Goal: Check status: Check status

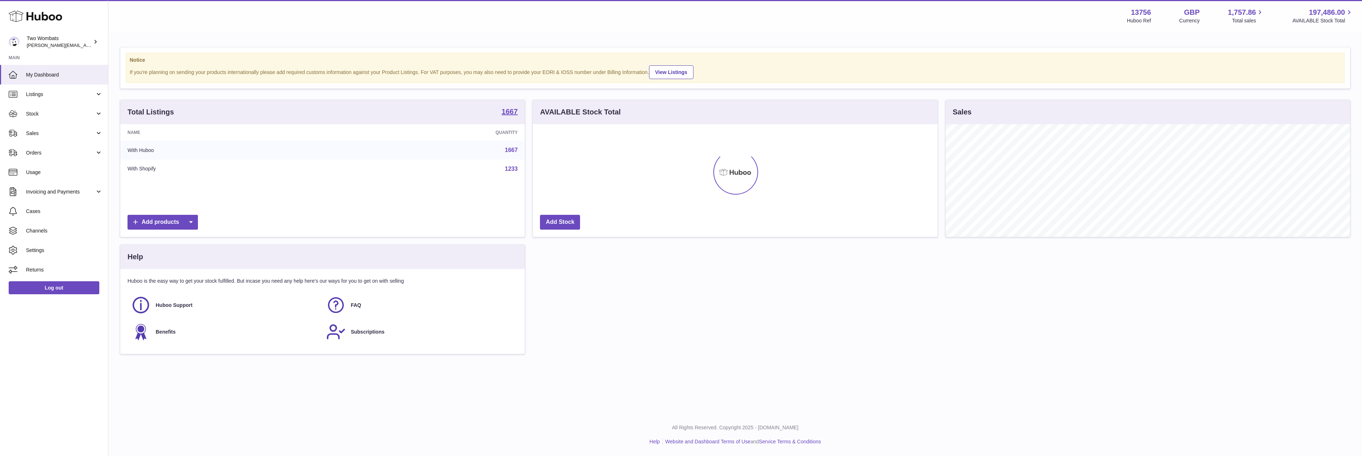
scroll to position [113, 405]
click at [83, 113] on span "Stock" at bounding box center [60, 114] width 69 height 7
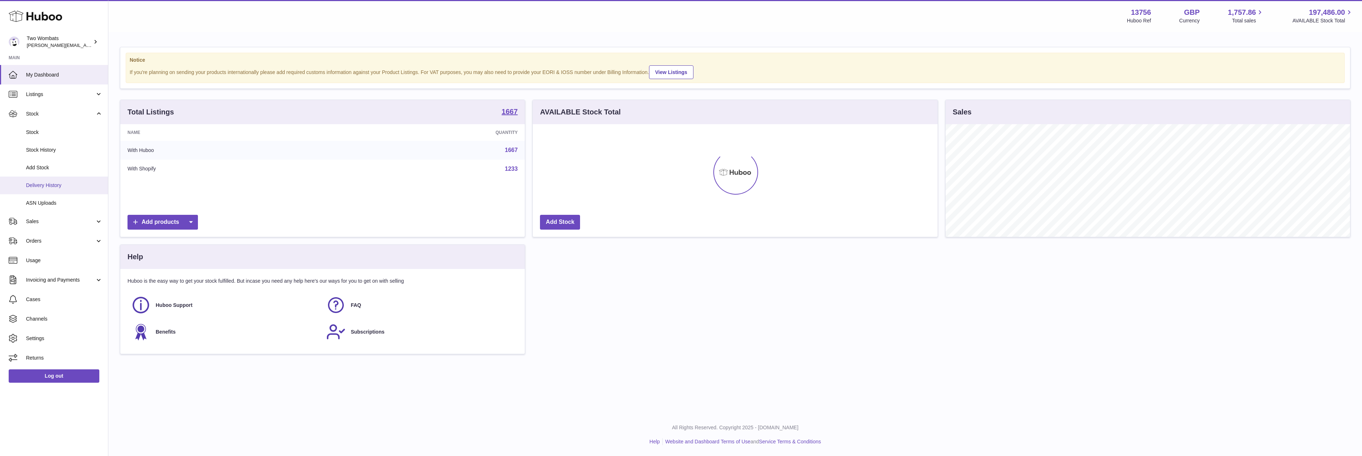
click at [61, 184] on span "Delivery History" at bounding box center [64, 185] width 77 height 7
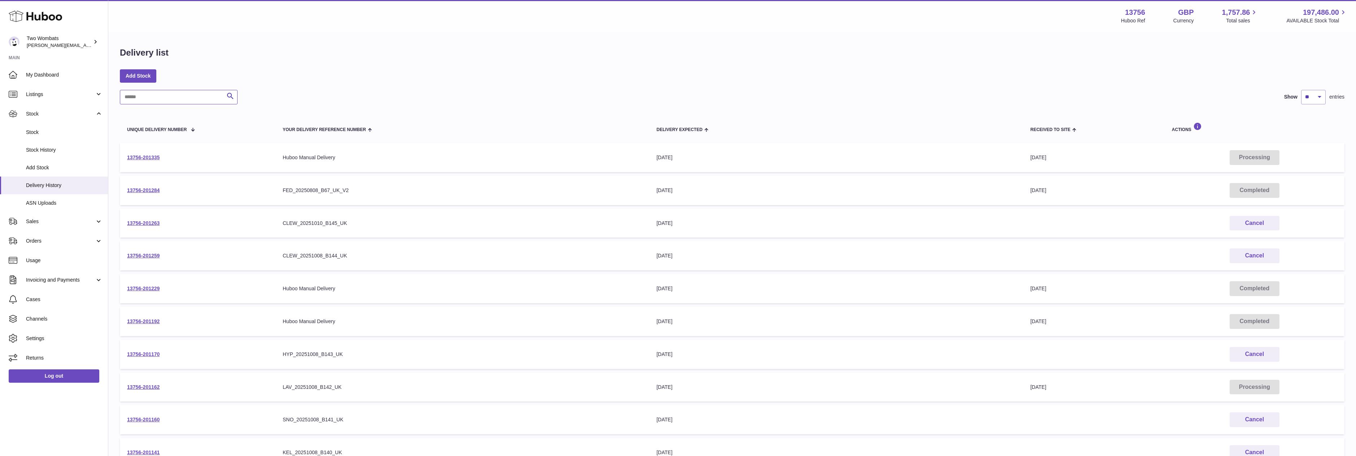
click at [164, 92] on input "text" at bounding box center [179, 97] width 118 height 14
paste input "**********"
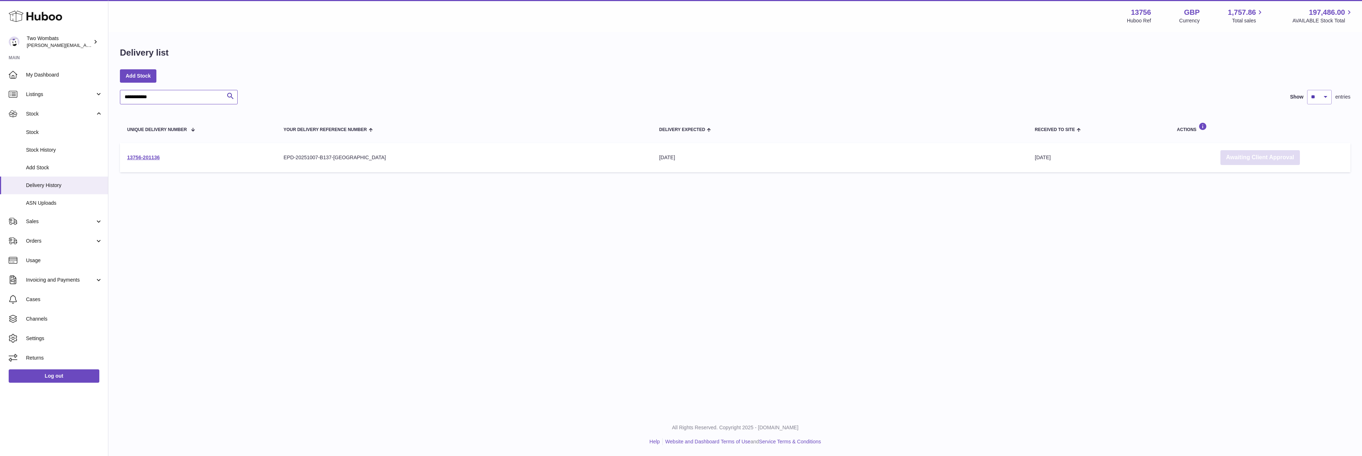
type input "**********"
click at [1271, 151] on link "Awaiting Client Approval" at bounding box center [1259, 157] width 79 height 15
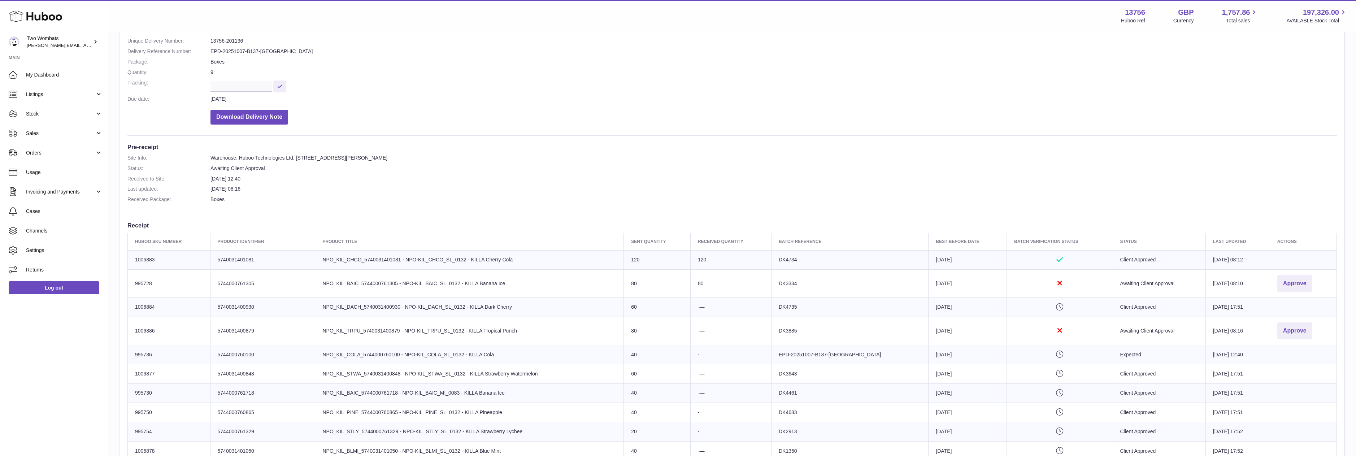
scroll to position [96, 0]
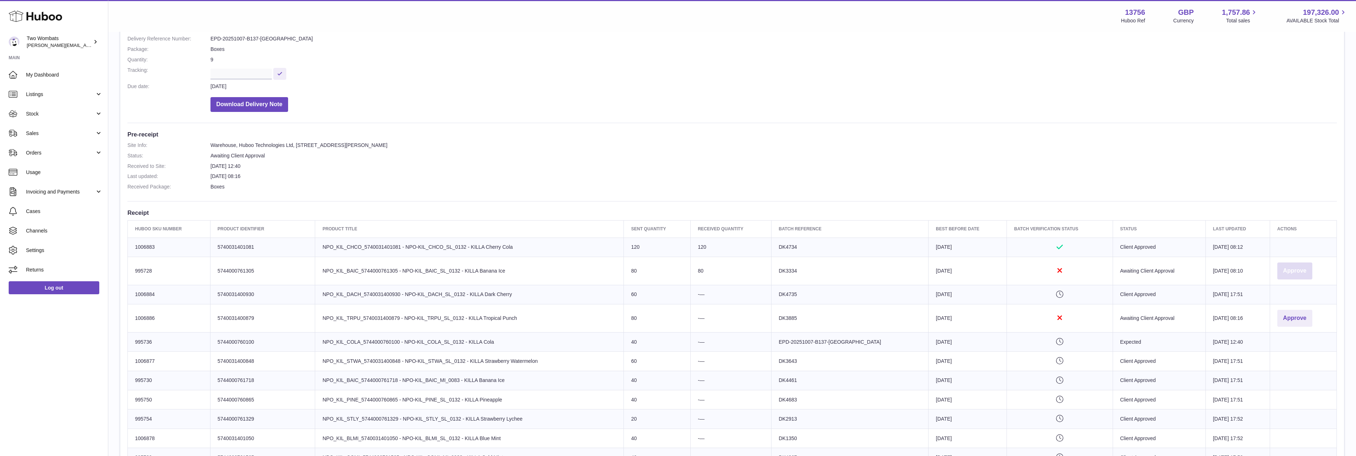
click at [1297, 268] on button "Approve" at bounding box center [1295, 271] width 35 height 17
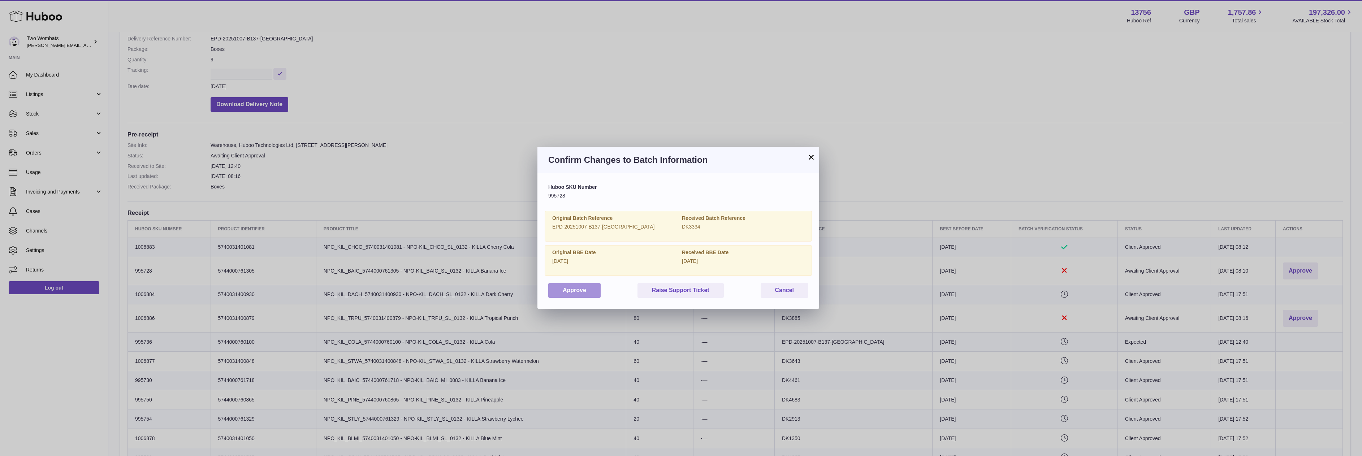
click at [572, 297] on button "Approve" at bounding box center [574, 290] width 52 height 15
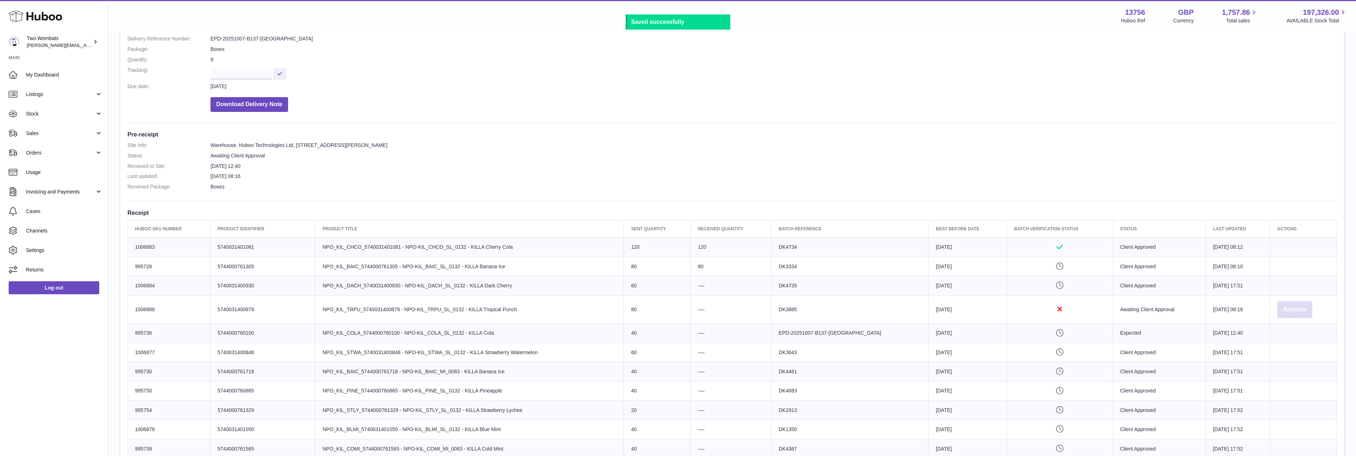
click at [1305, 306] on button "Approve" at bounding box center [1295, 309] width 35 height 17
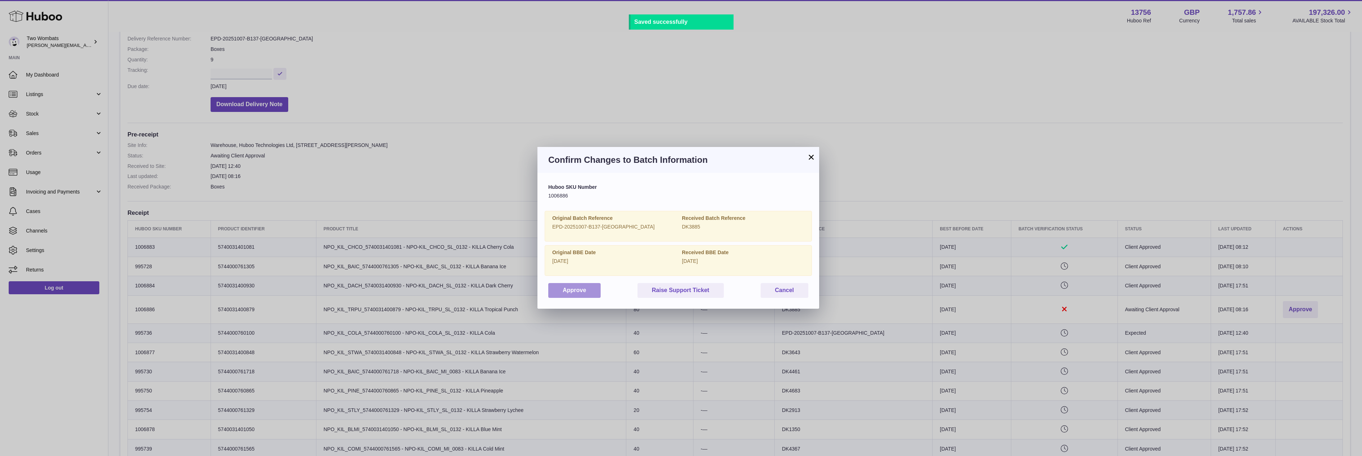
click at [591, 287] on button "Approve" at bounding box center [574, 290] width 52 height 15
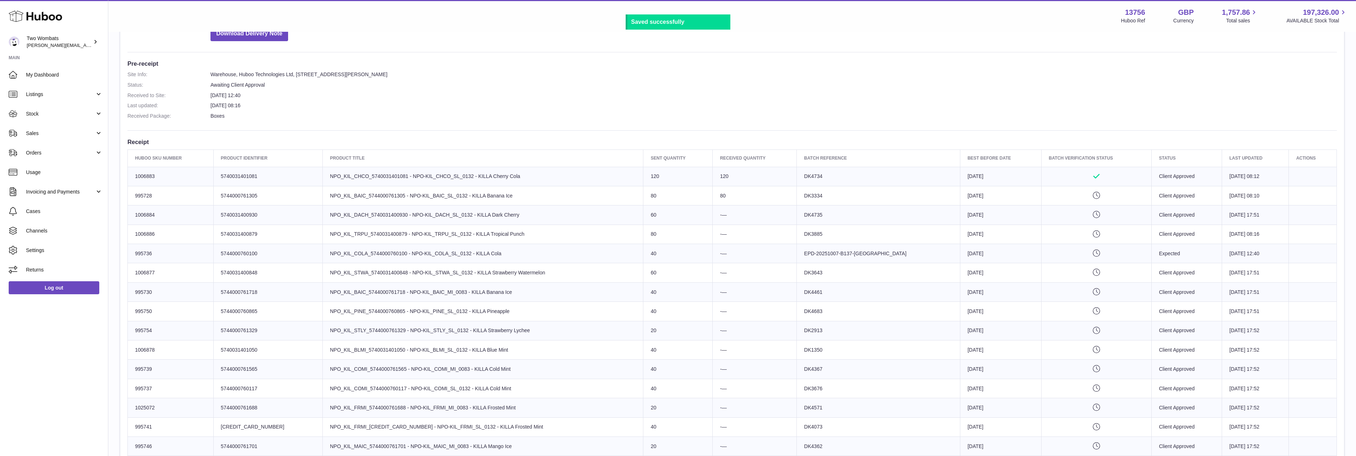
scroll to position [167, 0]
click at [89, 113] on span "Stock" at bounding box center [60, 114] width 69 height 7
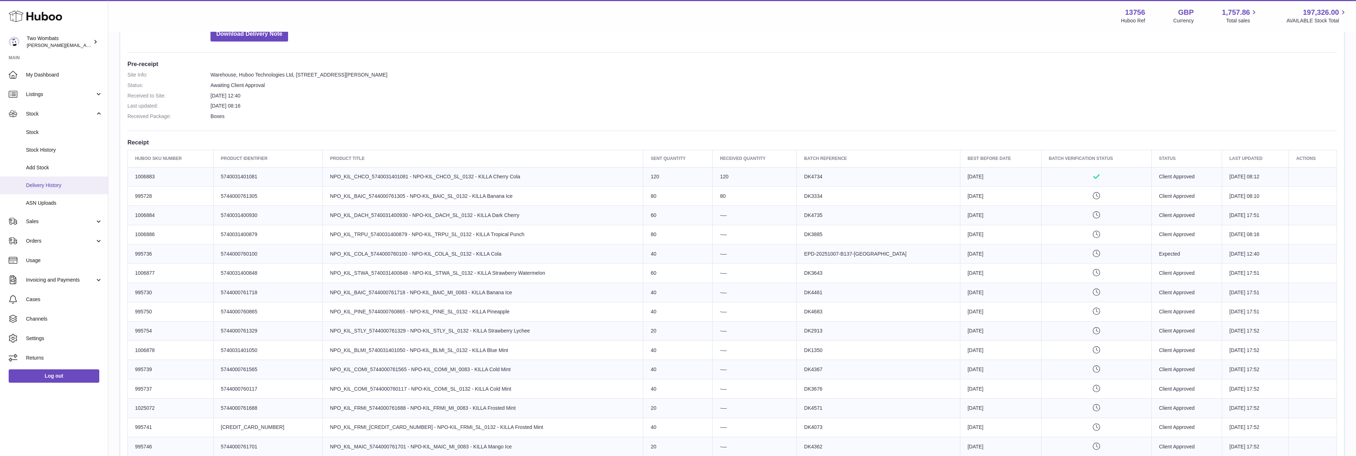
click at [62, 186] on span "Delivery History" at bounding box center [64, 185] width 77 height 7
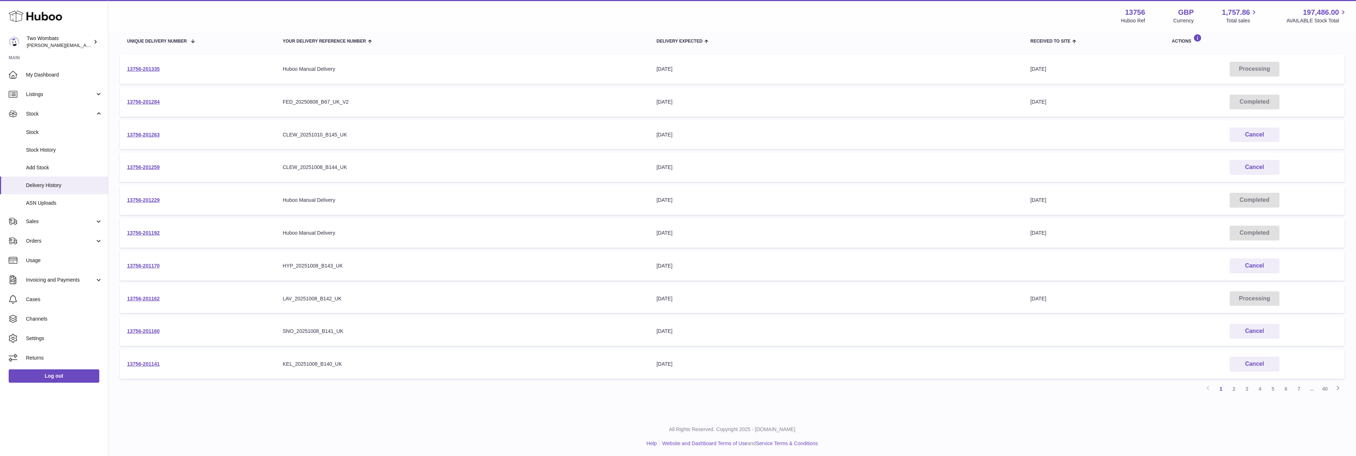
scroll to position [89, 0]
click at [1237, 386] on link "2" at bounding box center [1234, 388] width 13 height 13
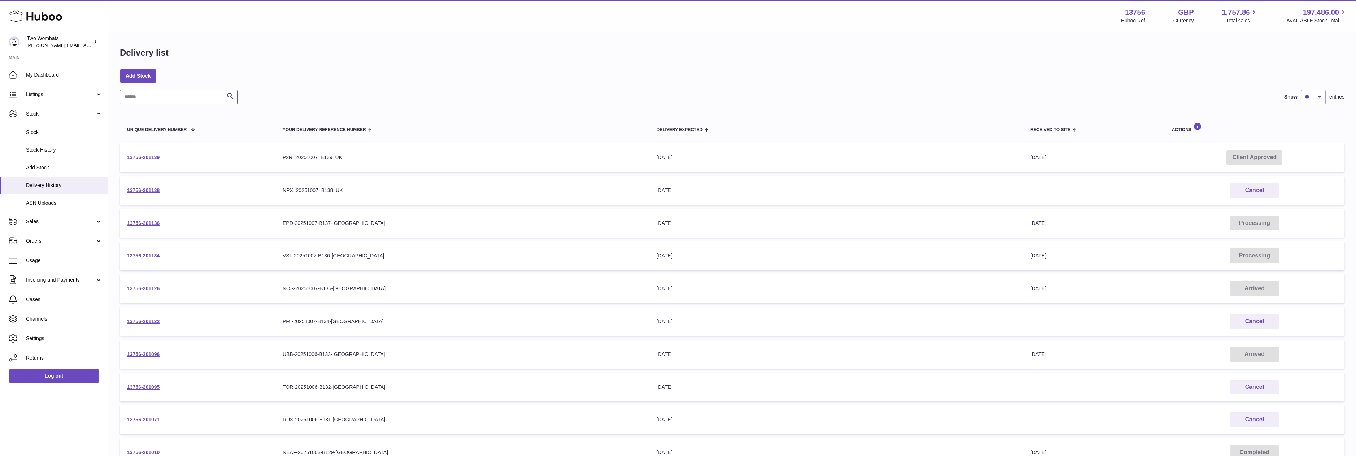
click at [175, 90] on input "text" at bounding box center [179, 97] width 118 height 14
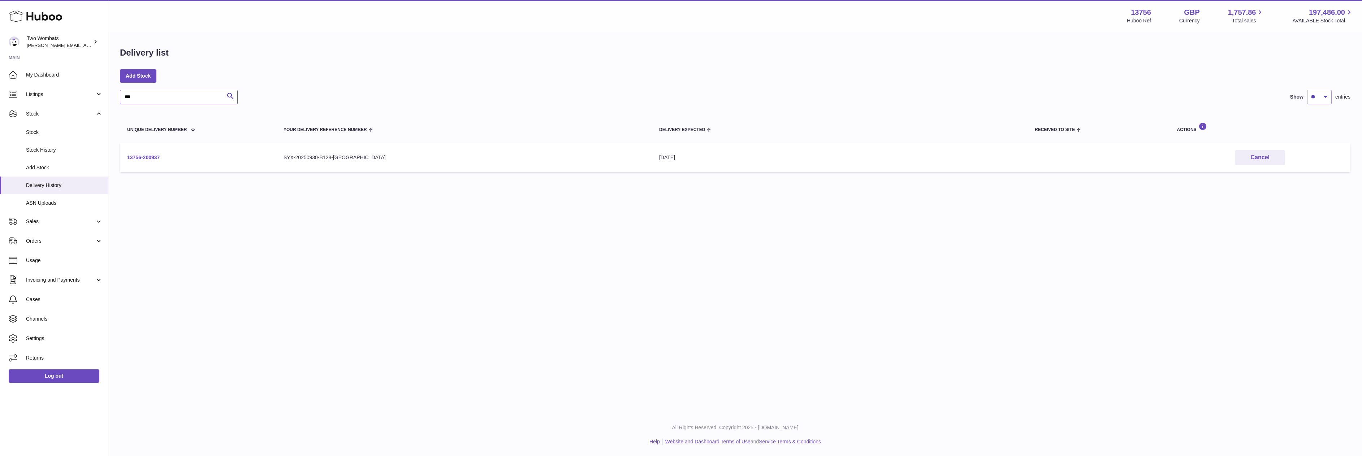
type input "***"
click at [137, 157] on link "13756-200937" at bounding box center [143, 158] width 33 height 6
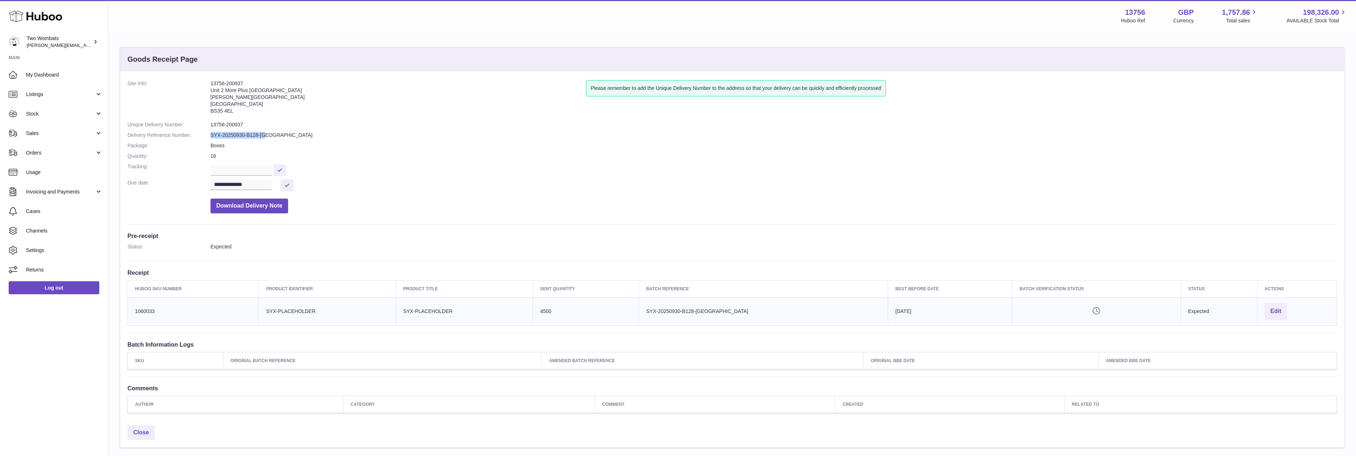
drag, startPoint x: 268, startPoint y: 134, endPoint x: 211, endPoint y: 135, distance: 57.8
click at [211, 135] on dd "SYX-20250930-B128-[GEOGRAPHIC_DATA]" at bounding box center [774, 135] width 1127 height 7
copy dd "SYX-20250930-B128-UK"
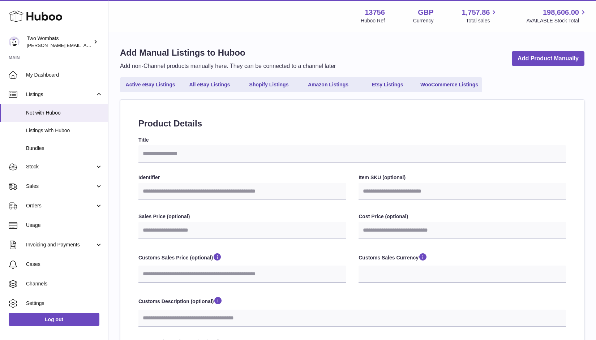
select select
click at [101, 165] on link "Stock" at bounding box center [54, 167] width 108 height 20
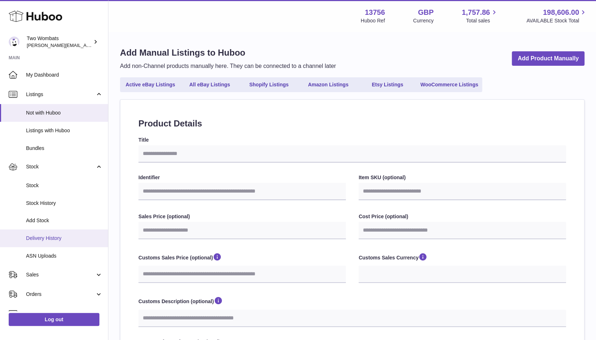
click at [62, 238] on span "Delivery History" at bounding box center [64, 238] width 77 height 7
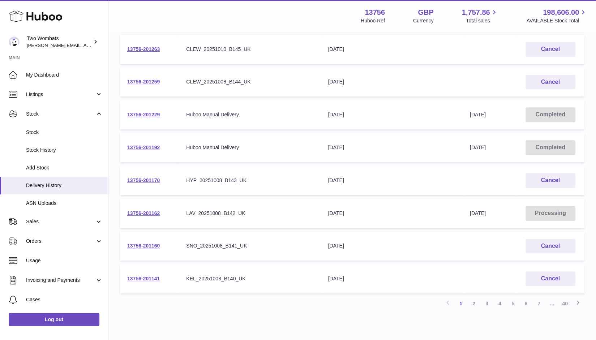
scroll to position [178, 0]
click at [474, 300] on link "2" at bounding box center [473, 303] width 13 height 13
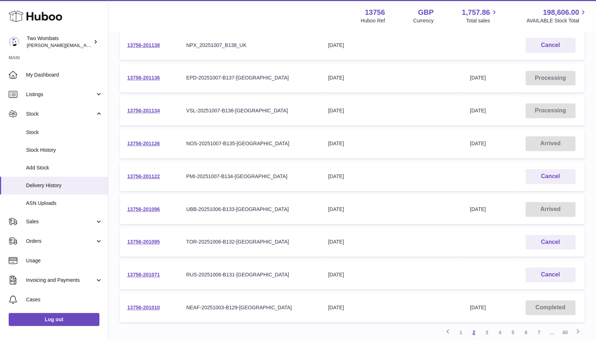
scroll to position [156, 0]
